Goal: Task Accomplishment & Management: Manage account settings

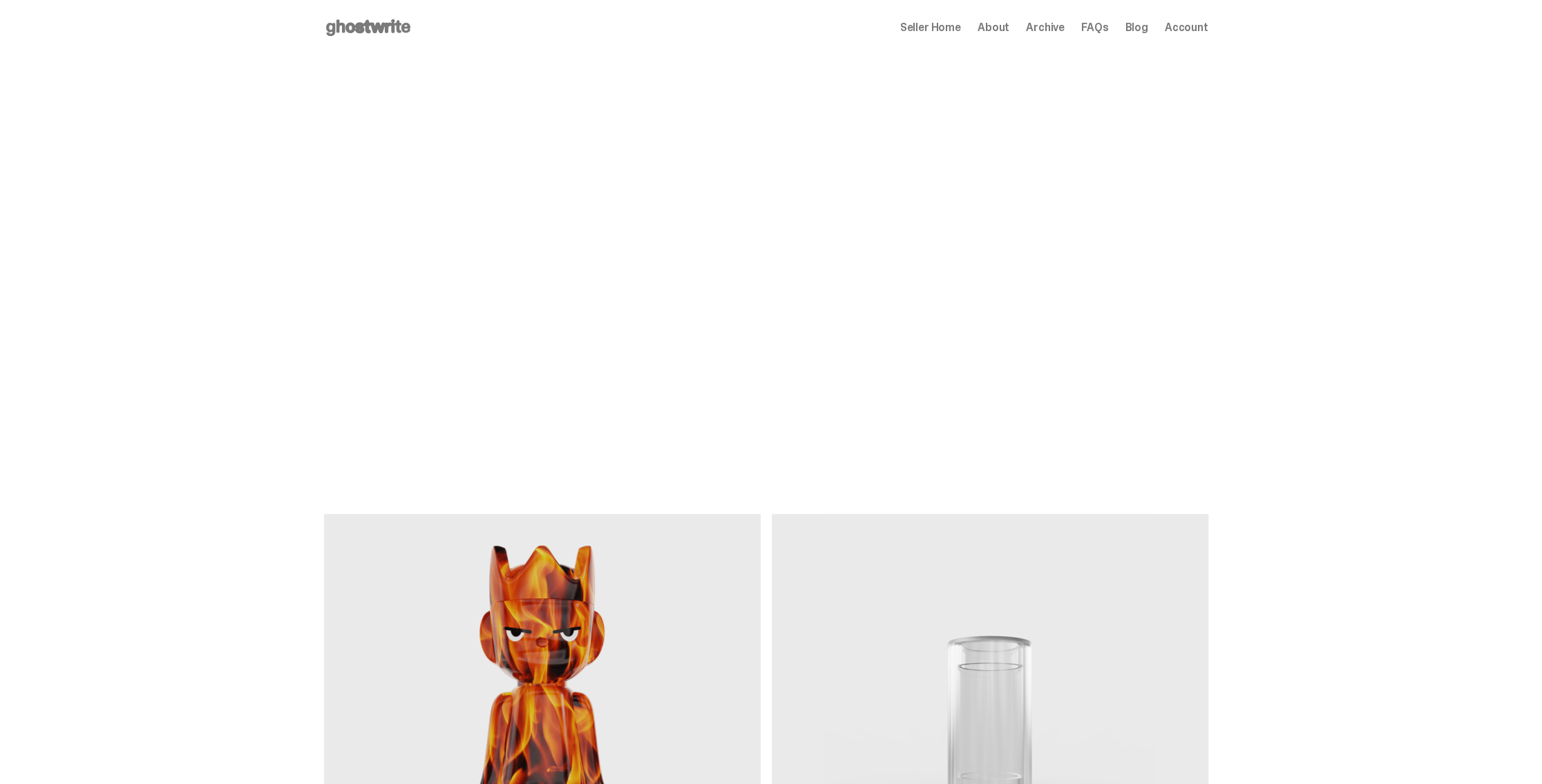
click at [938, 28] on span "Seller Home" at bounding box center [930, 28] width 61 height 11
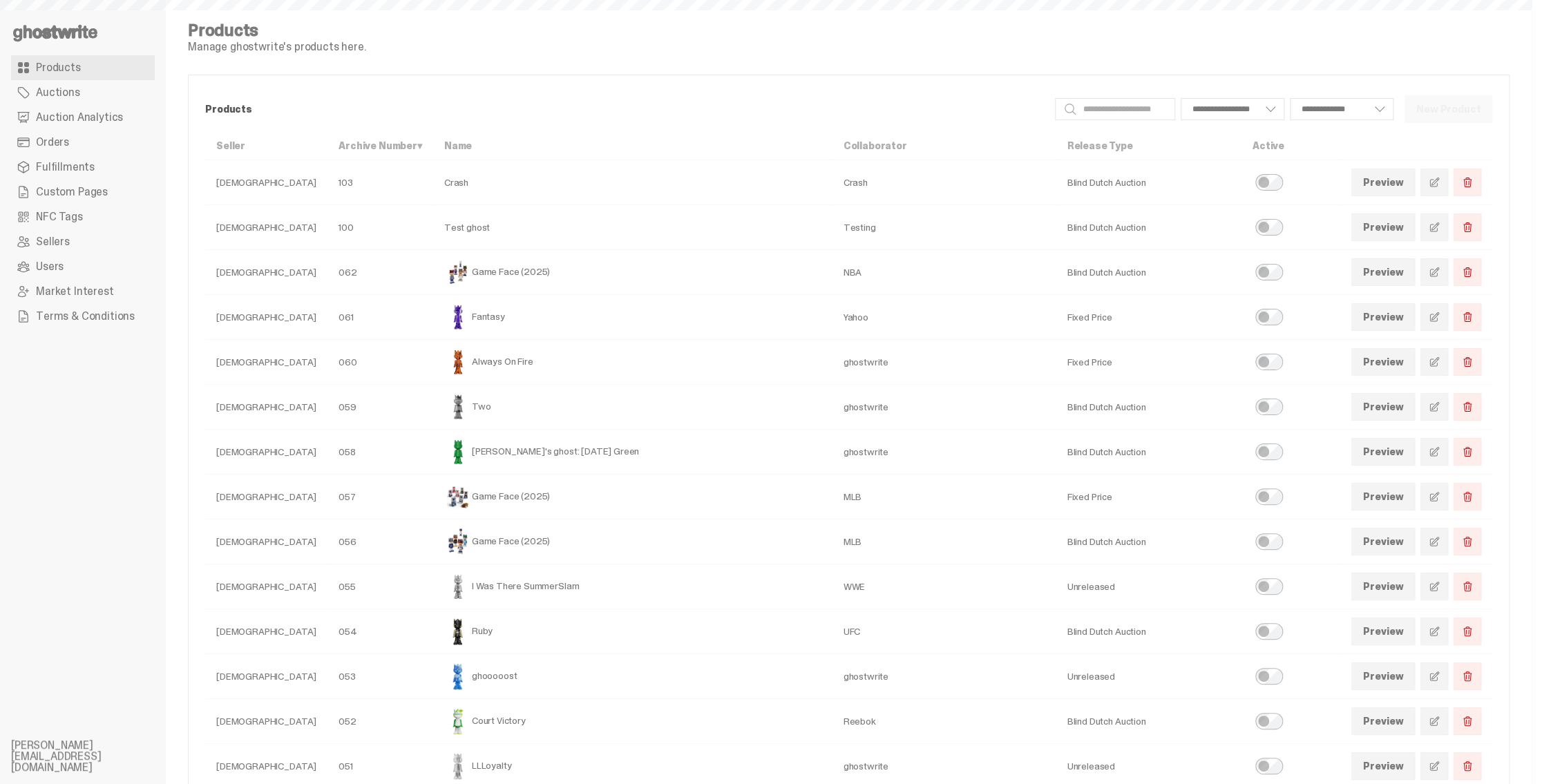
select select
click at [75, 142] on link "Orders" at bounding box center [83, 142] width 144 height 25
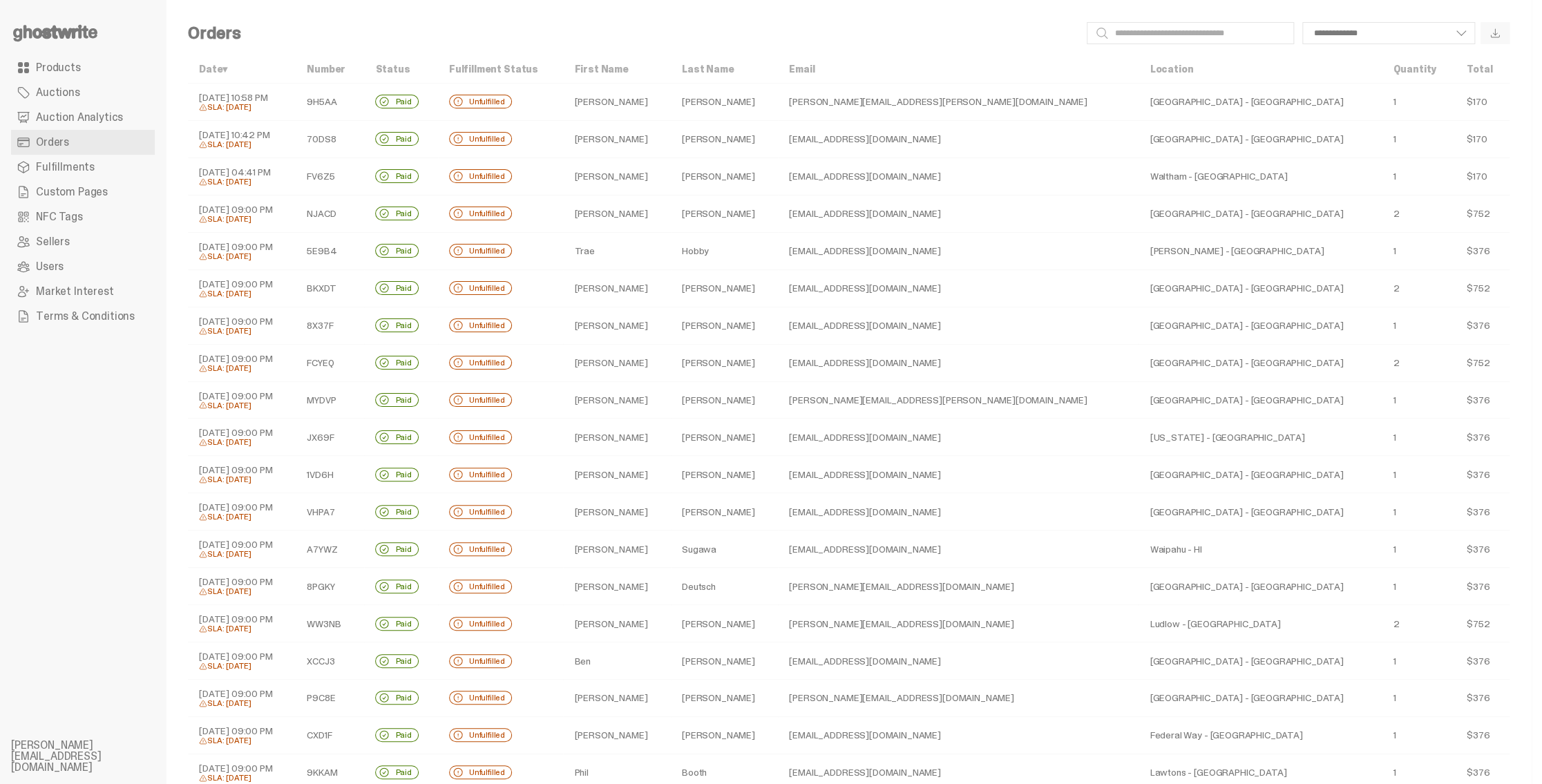
click at [40, 31] on use at bounding box center [55, 33] width 84 height 16
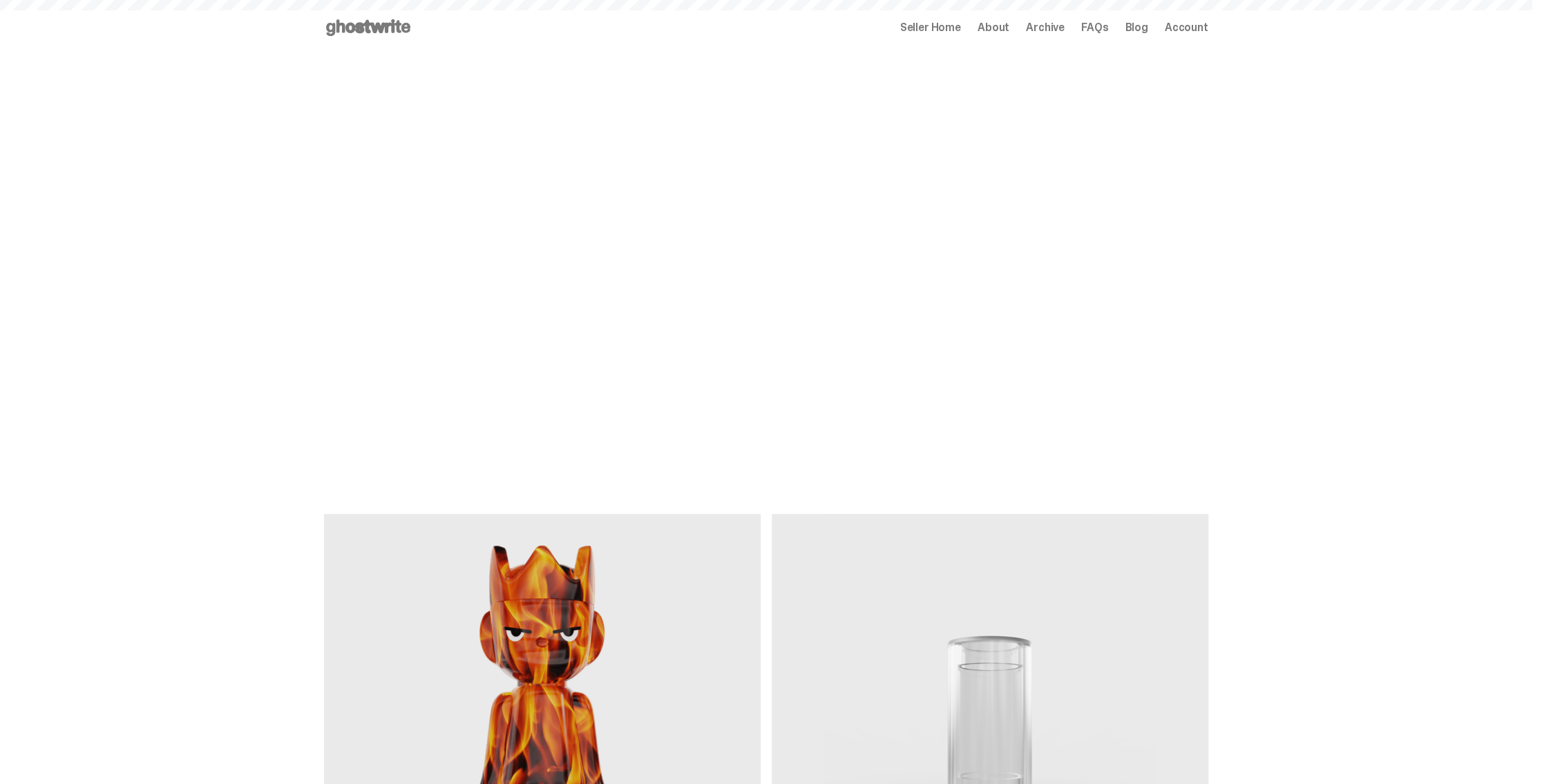
click at [1197, 30] on span "Account" at bounding box center [1186, 28] width 43 height 11
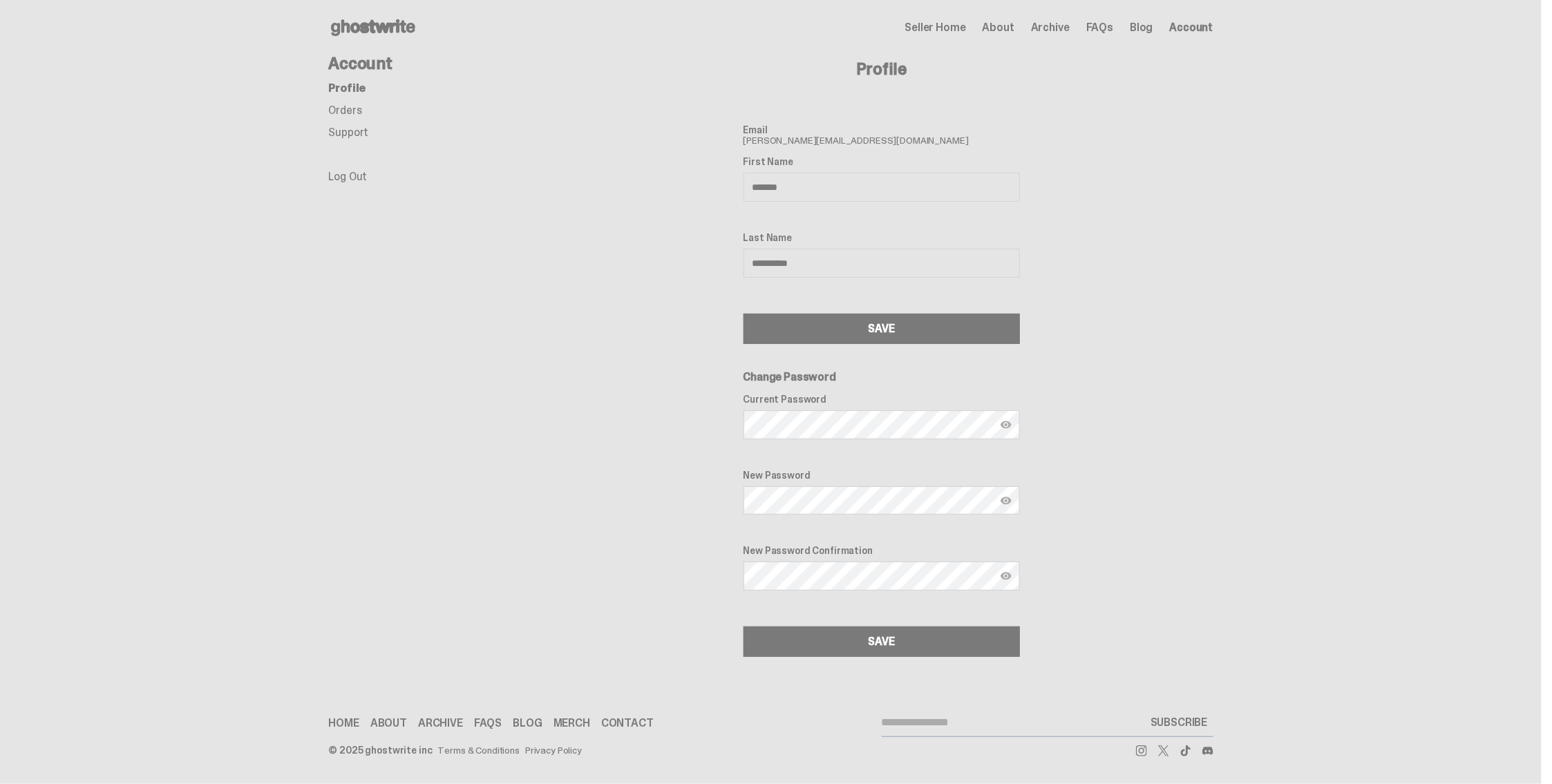
click at [357, 108] on link "Orders" at bounding box center [345, 110] width 33 height 14
